Goal: Task Accomplishment & Management: Use online tool/utility

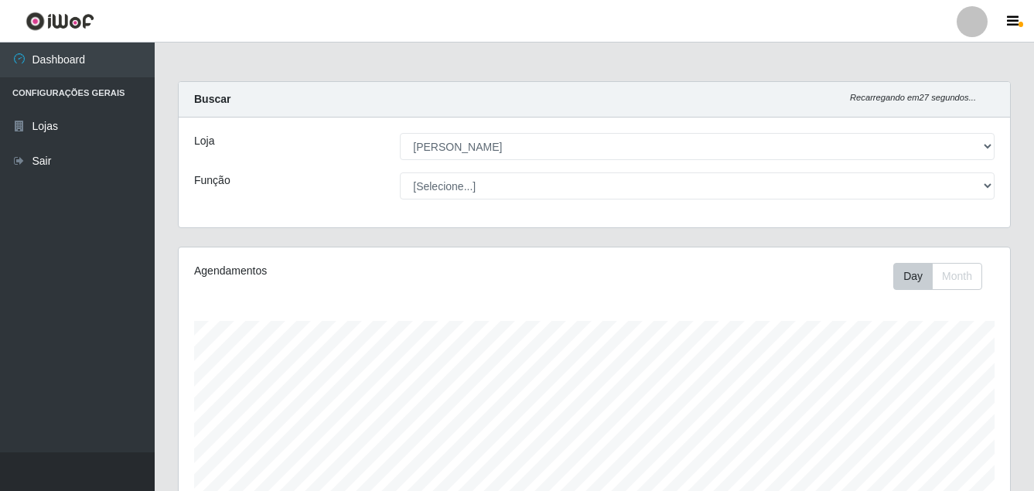
select select "402"
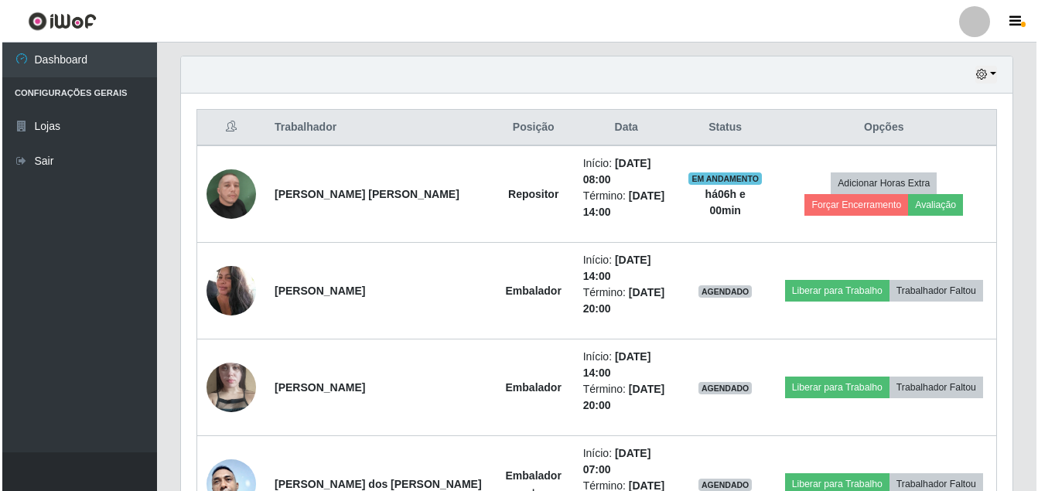
scroll to position [541, 0]
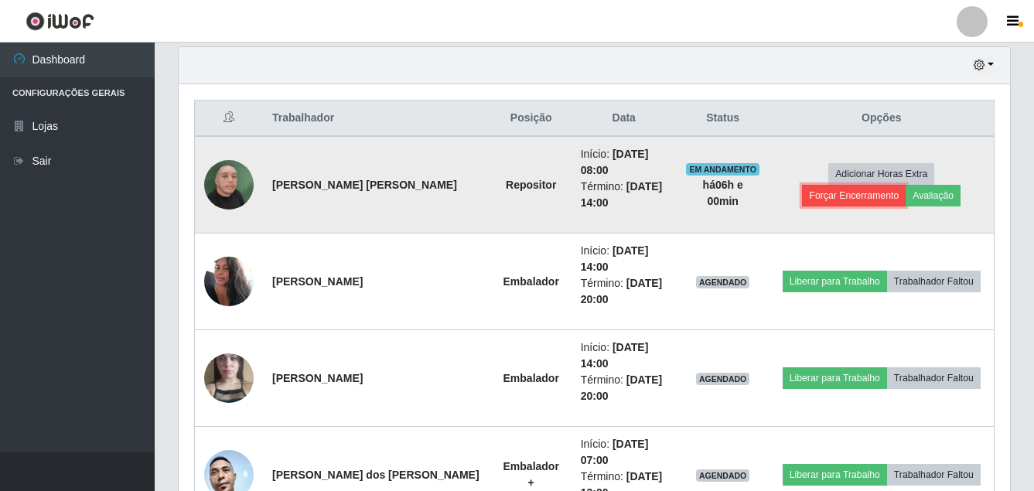
click at [906, 185] on button "Forçar Encerramento" at bounding box center [854, 196] width 104 height 22
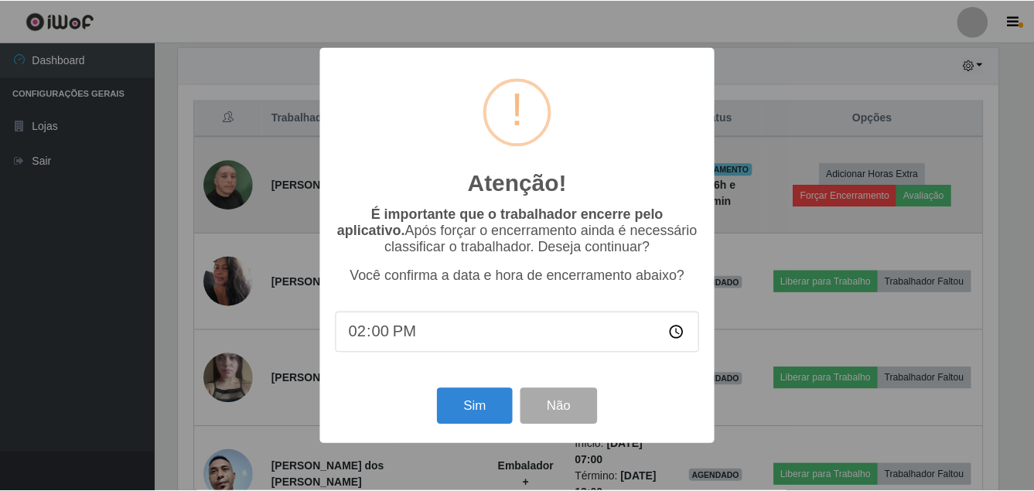
scroll to position [321, 824]
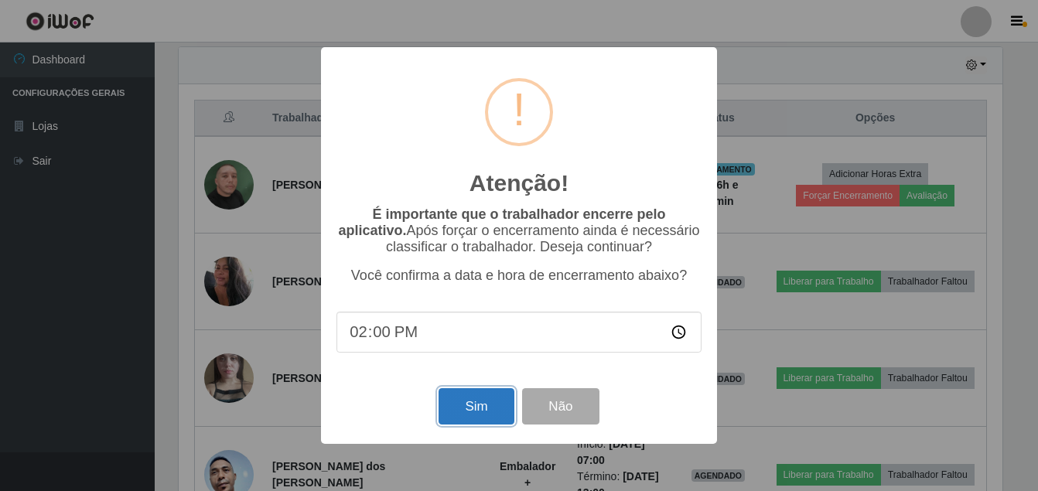
click at [463, 409] on button "Sim" at bounding box center [476, 406] width 75 height 36
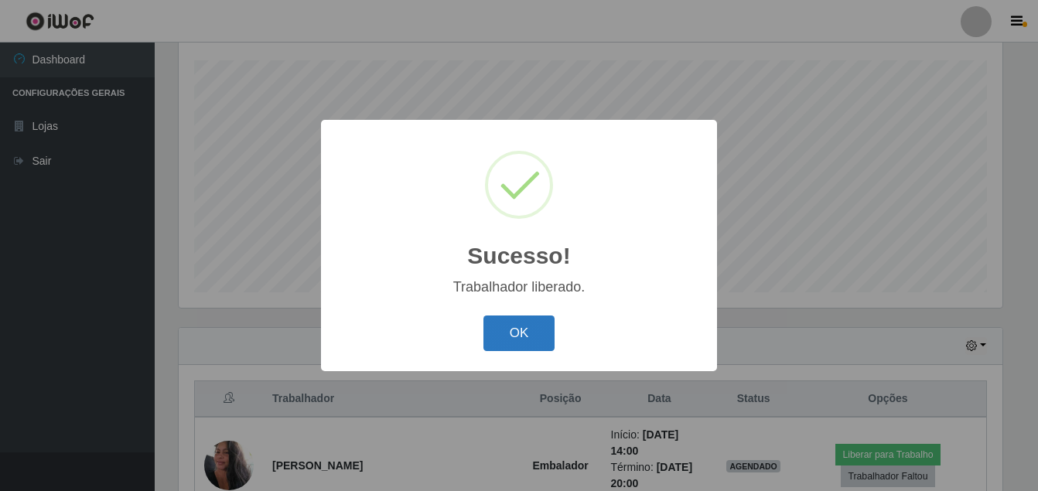
click at [508, 327] on button "OK" at bounding box center [519, 334] width 72 height 36
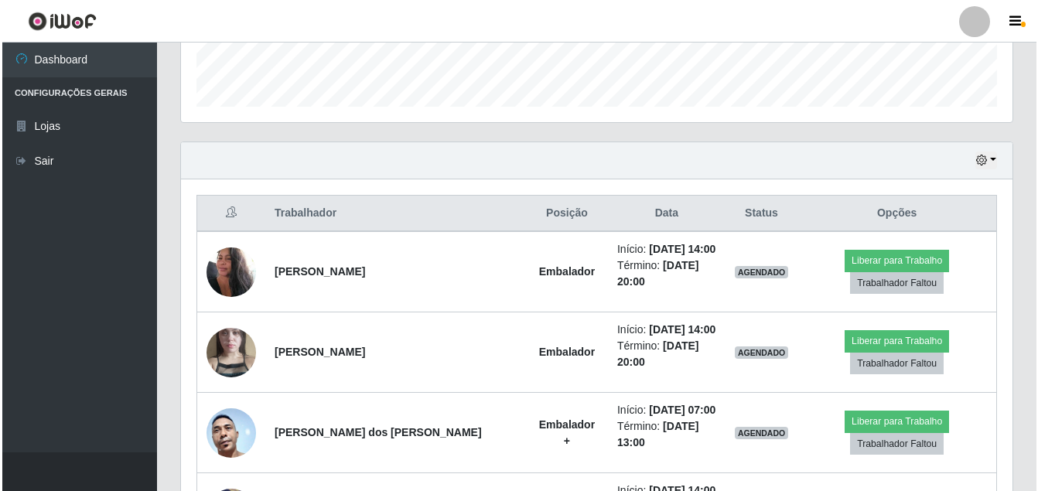
scroll to position [493, 0]
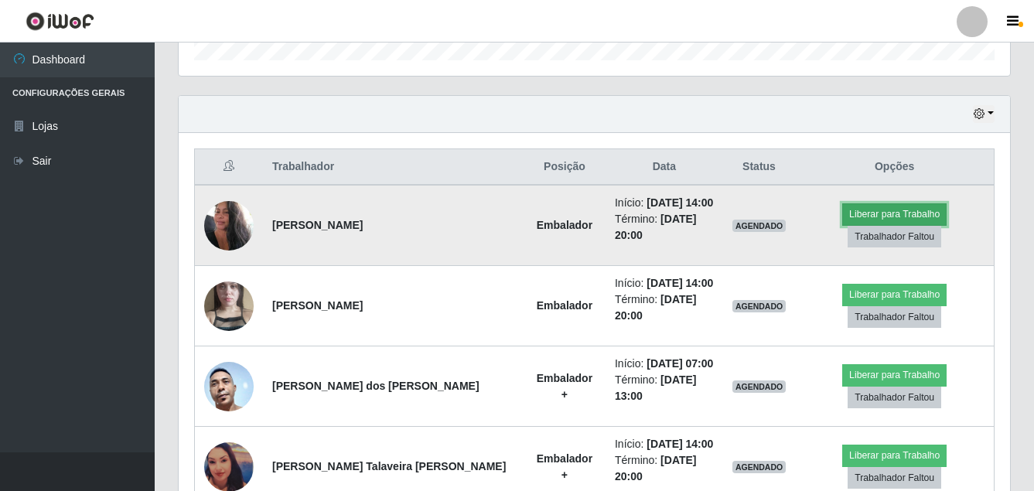
click at [842, 212] on button "Liberar para Trabalho" at bounding box center [894, 214] width 104 height 22
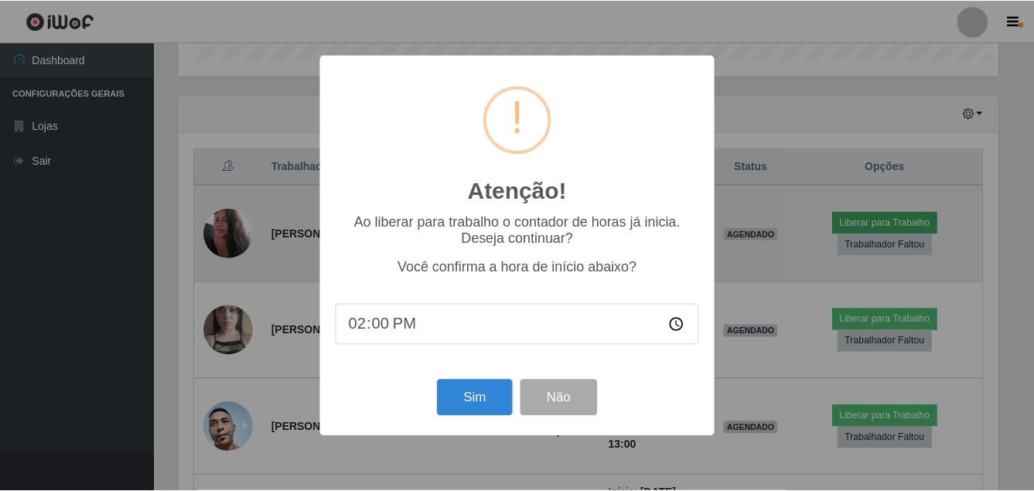
scroll to position [321, 824]
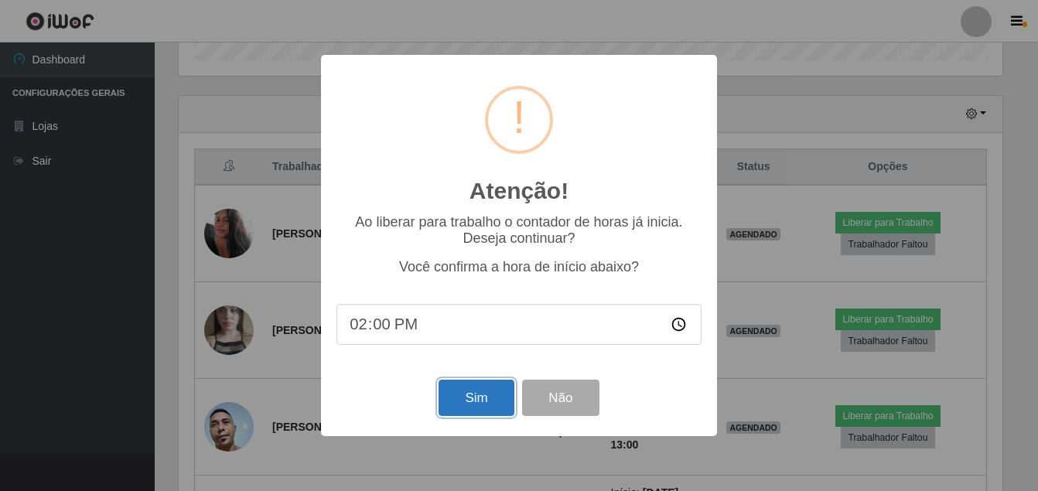
click at [463, 388] on button "Sim" at bounding box center [476, 398] width 75 height 36
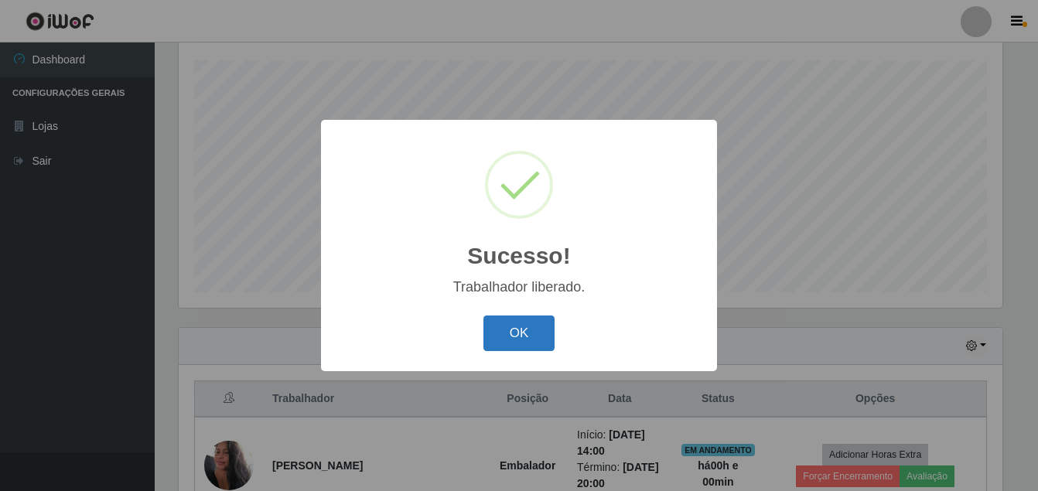
click at [517, 340] on button "OK" at bounding box center [519, 334] width 72 height 36
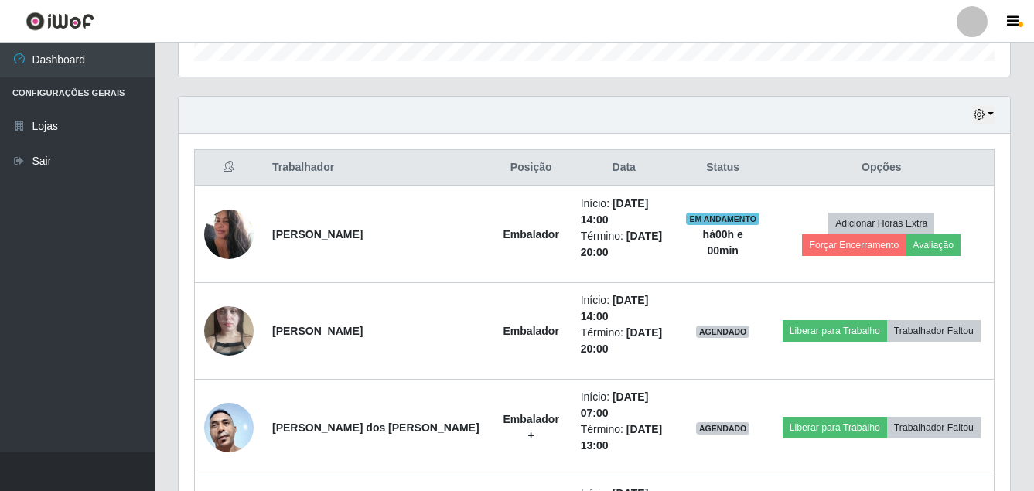
scroll to position [493, 0]
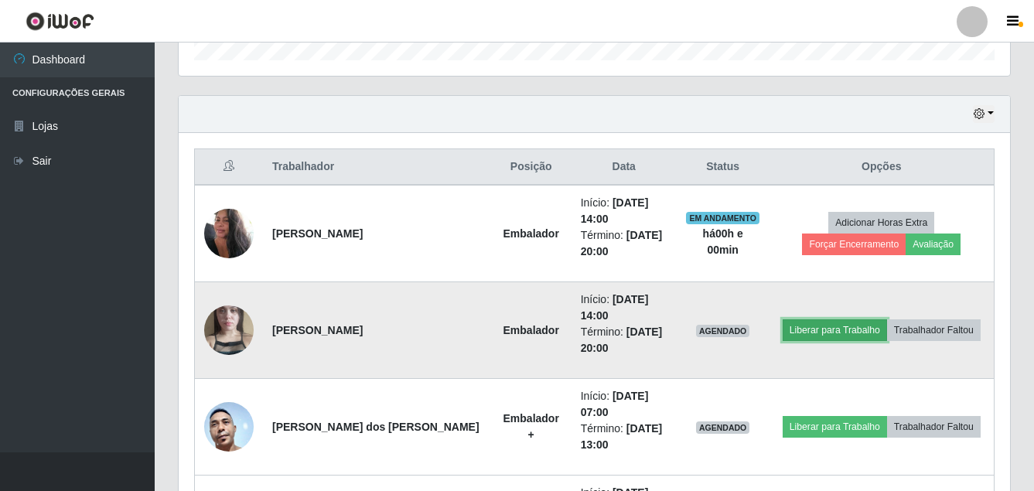
click at [835, 325] on button "Liberar para Trabalho" at bounding box center [835, 330] width 104 height 22
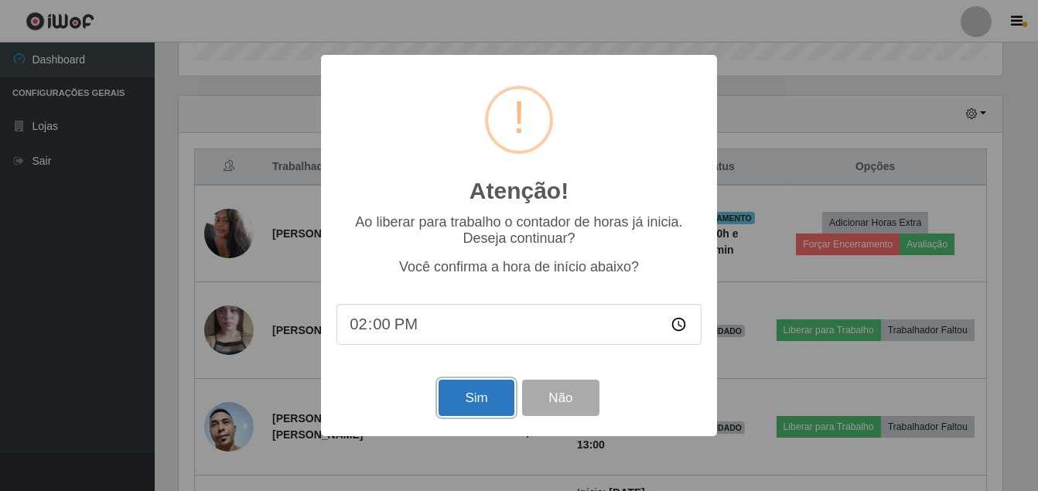
click at [482, 405] on button "Sim" at bounding box center [476, 398] width 75 height 36
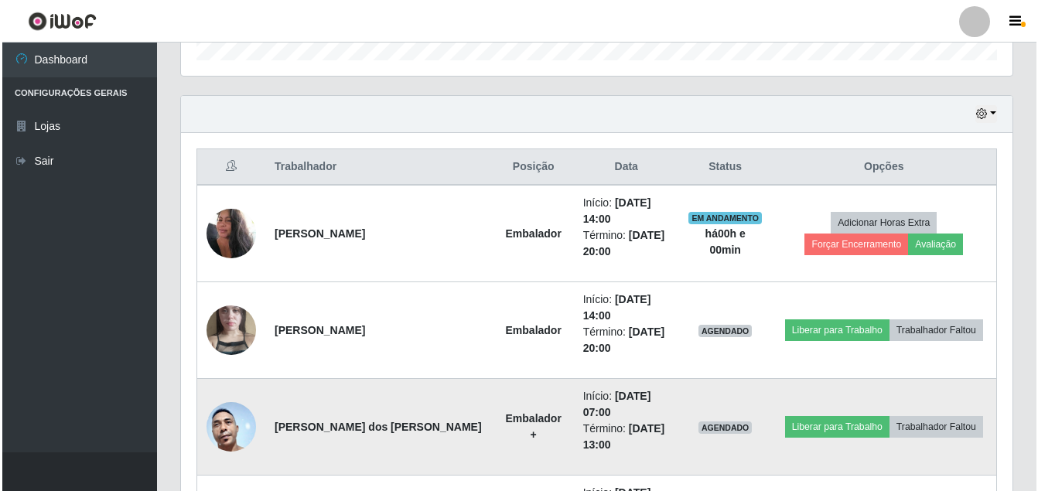
scroll to position [0, 0]
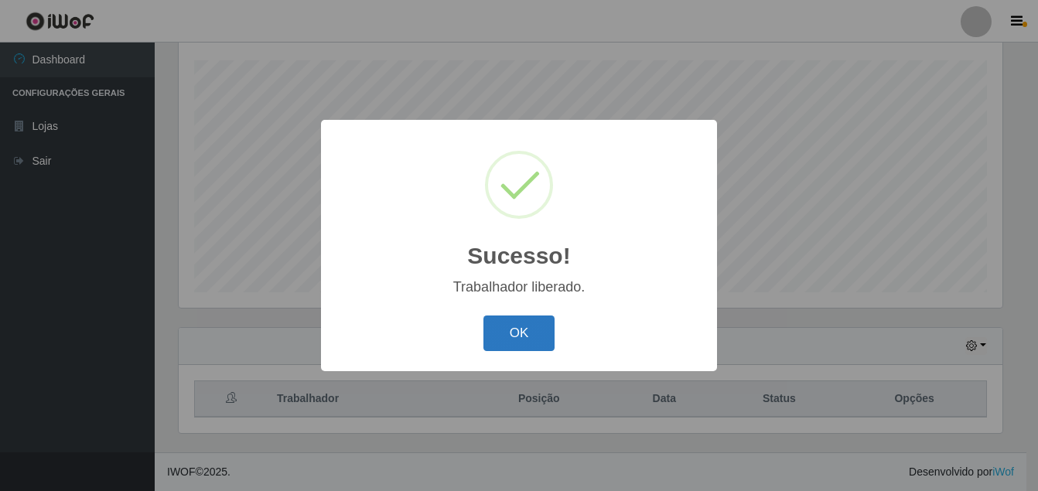
click at [497, 334] on button "OK" at bounding box center [519, 334] width 72 height 36
